Goal: Check status

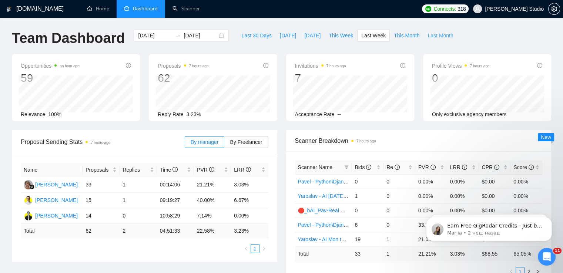
click at [431, 36] on span "Last Month" at bounding box center [441, 35] width 26 height 8
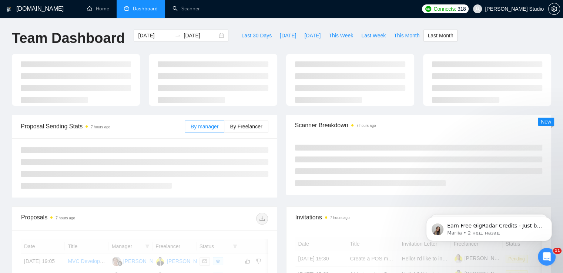
type input "[DATE]"
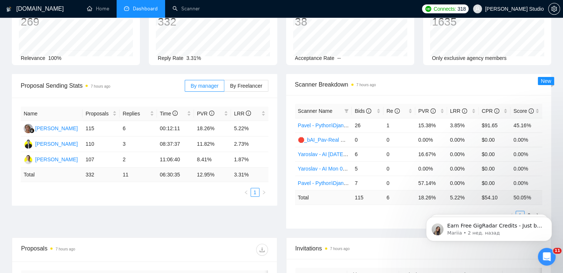
scroll to position [74, 0]
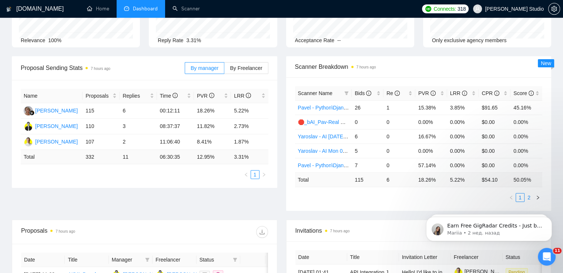
click at [529, 196] on link "2" at bounding box center [529, 198] width 8 height 8
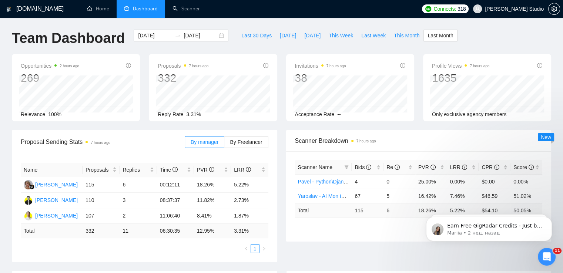
scroll to position [37, 0]
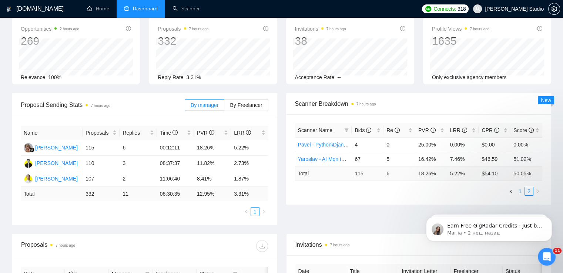
click at [522, 191] on link "1" at bounding box center [520, 191] width 8 height 8
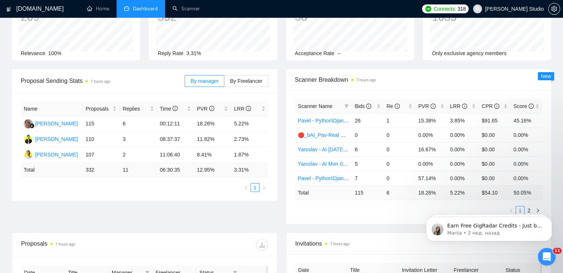
scroll to position [74, 0]
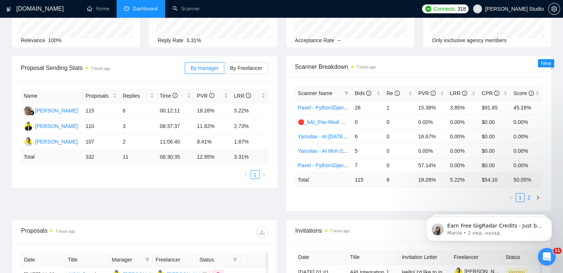
click at [527, 197] on link "2" at bounding box center [529, 198] width 8 height 8
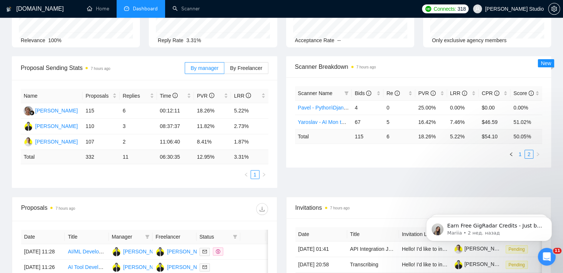
click at [522, 155] on link "1" at bounding box center [520, 154] width 8 height 8
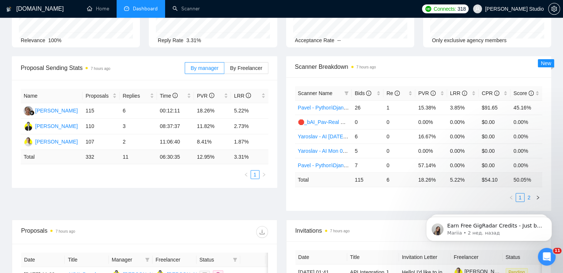
click at [528, 196] on link "2" at bounding box center [529, 198] width 8 height 8
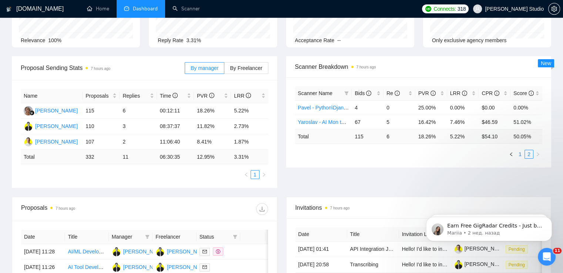
click at [519, 153] on link "1" at bounding box center [520, 154] width 8 height 8
